Goal: Check status: Check status

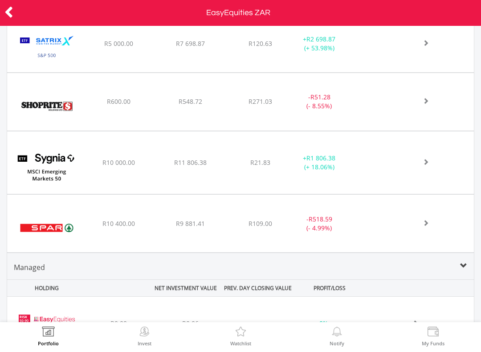
scroll to position [854, 0]
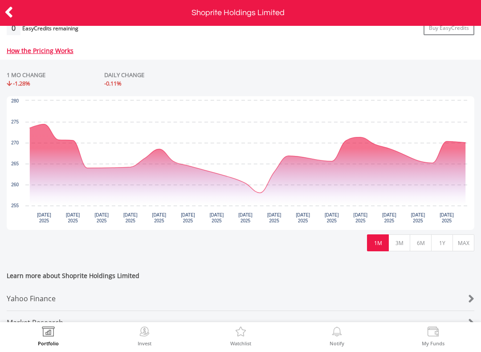
click at [404, 246] on button "3M" at bounding box center [399, 242] width 22 height 17
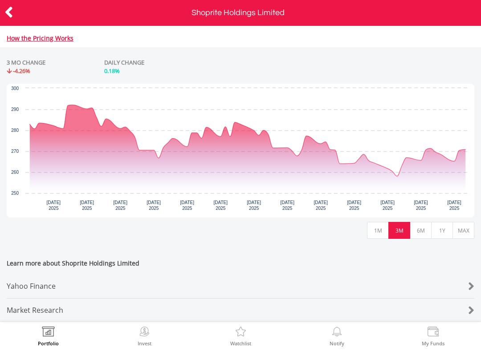
click at [427, 232] on button "6M" at bounding box center [420, 230] width 22 height 17
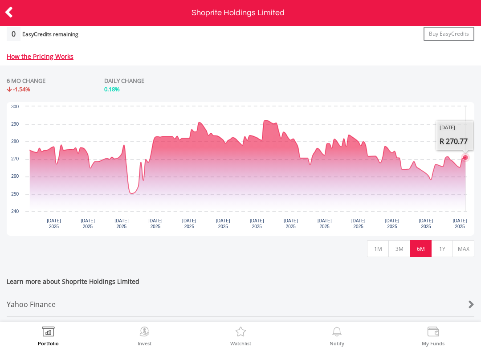
click at [449, 250] on button "1Y" at bounding box center [442, 248] width 22 height 17
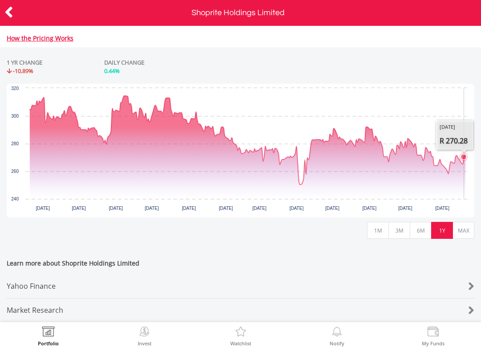
scroll to position [399, 0]
click at [446, 224] on button "1Y" at bounding box center [442, 230] width 22 height 17
click at [438, 229] on button "1Y" at bounding box center [442, 230] width 22 height 17
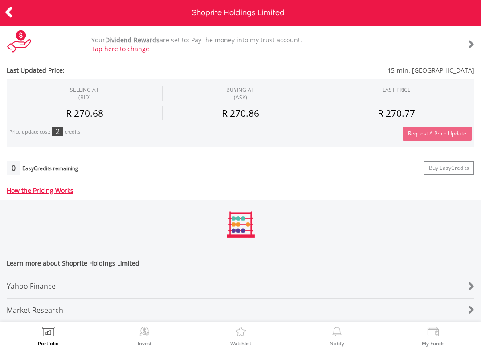
scroll to position [247, 0]
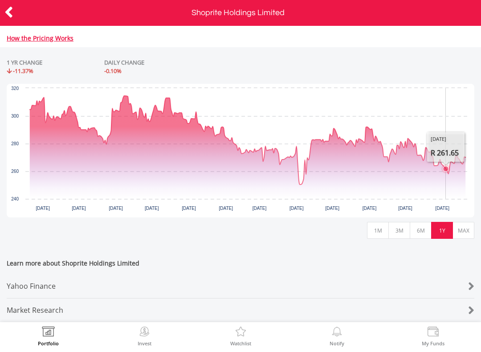
click at [381, 228] on button "1M" at bounding box center [378, 230] width 22 height 17
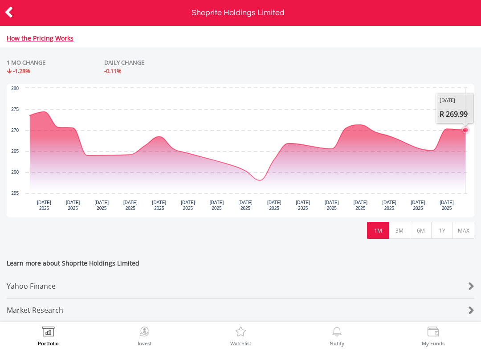
click at [467, 225] on button "MAX" at bounding box center [463, 230] width 22 height 17
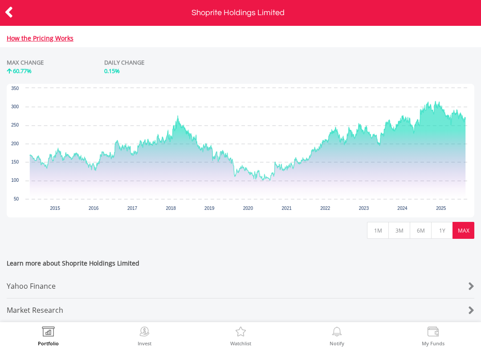
scroll to position [399, 0]
click at [13, 14] on icon at bounding box center [8, 12] width 9 height 17
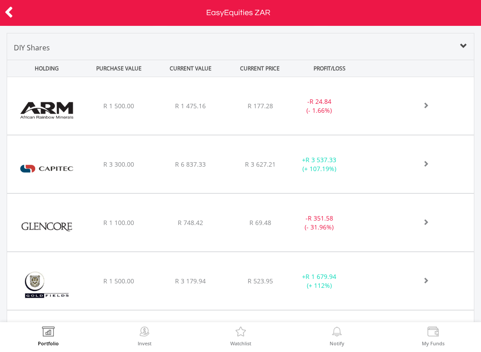
scroll to position [388, 0]
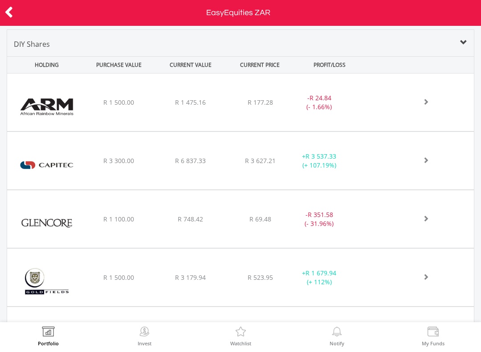
click at [314, 105] on div "- R 24.84 (- 1.66%)" at bounding box center [319, 102] width 62 height 18
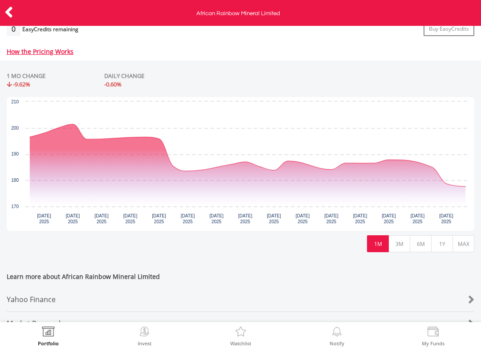
scroll to position [380, 0]
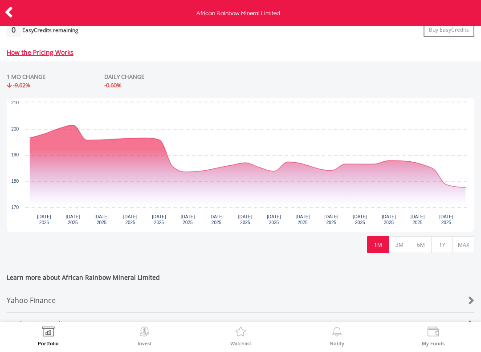
click at [463, 245] on button "MAX" at bounding box center [463, 244] width 22 height 17
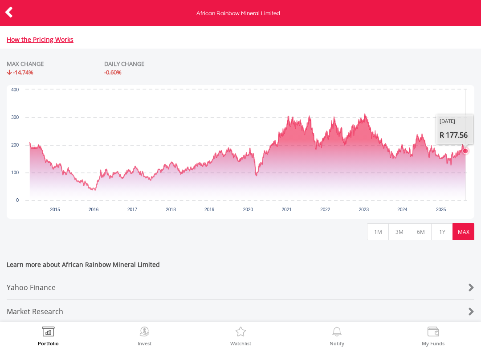
scroll to position [393, 0]
click at [12, 10] on icon at bounding box center [8, 12] width 9 height 17
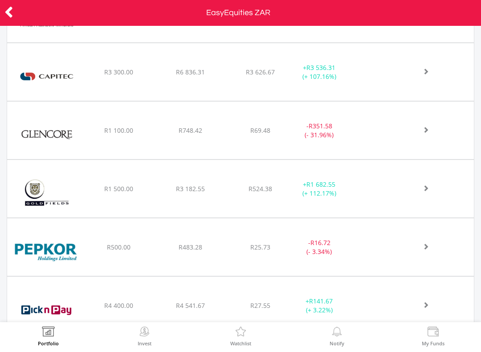
scroll to position [462, 0]
